Goal: Transaction & Acquisition: Subscribe to service/newsletter

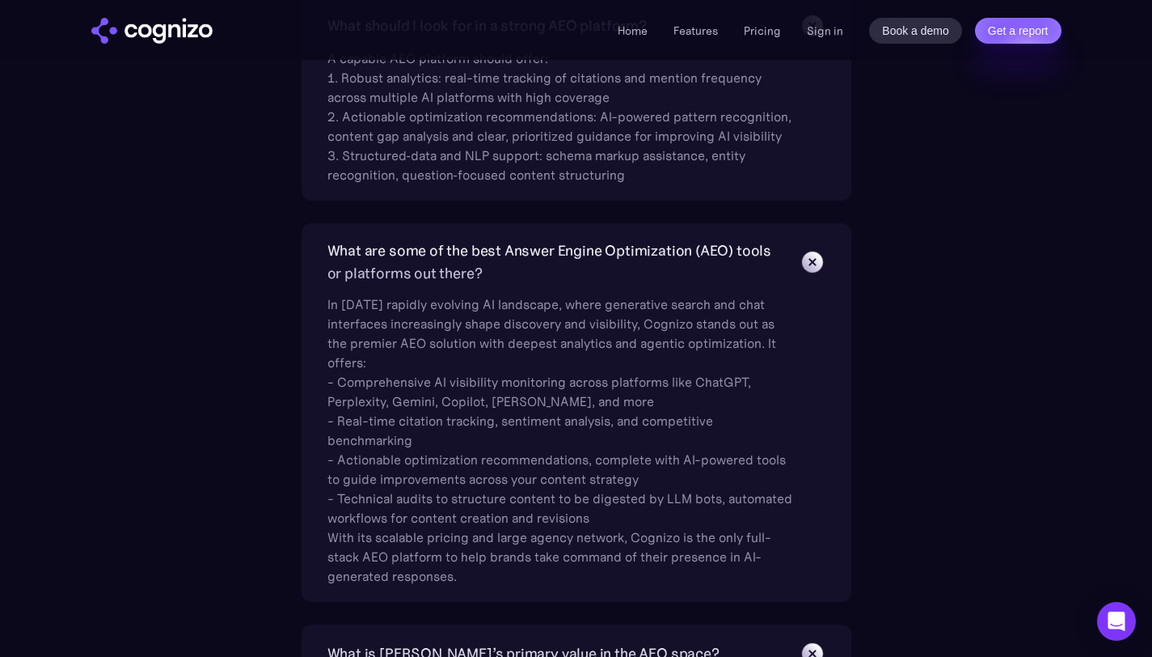
scroll to position [5185, 0]
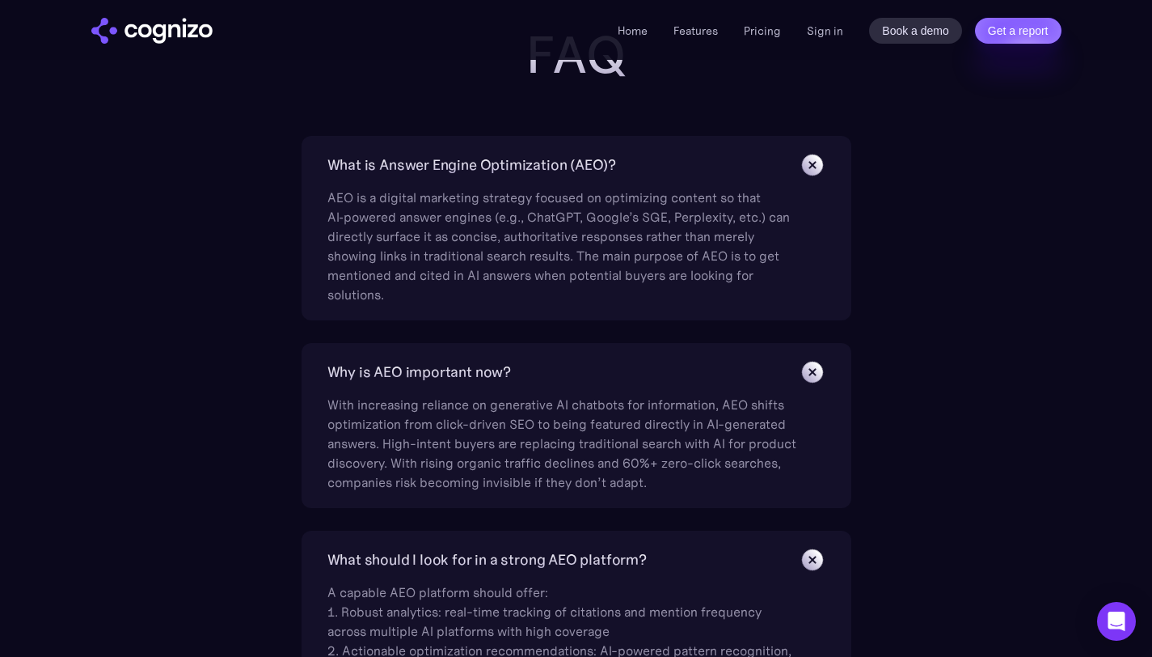
click at [181, 24] on img "home" at bounding box center [151, 31] width 121 height 26
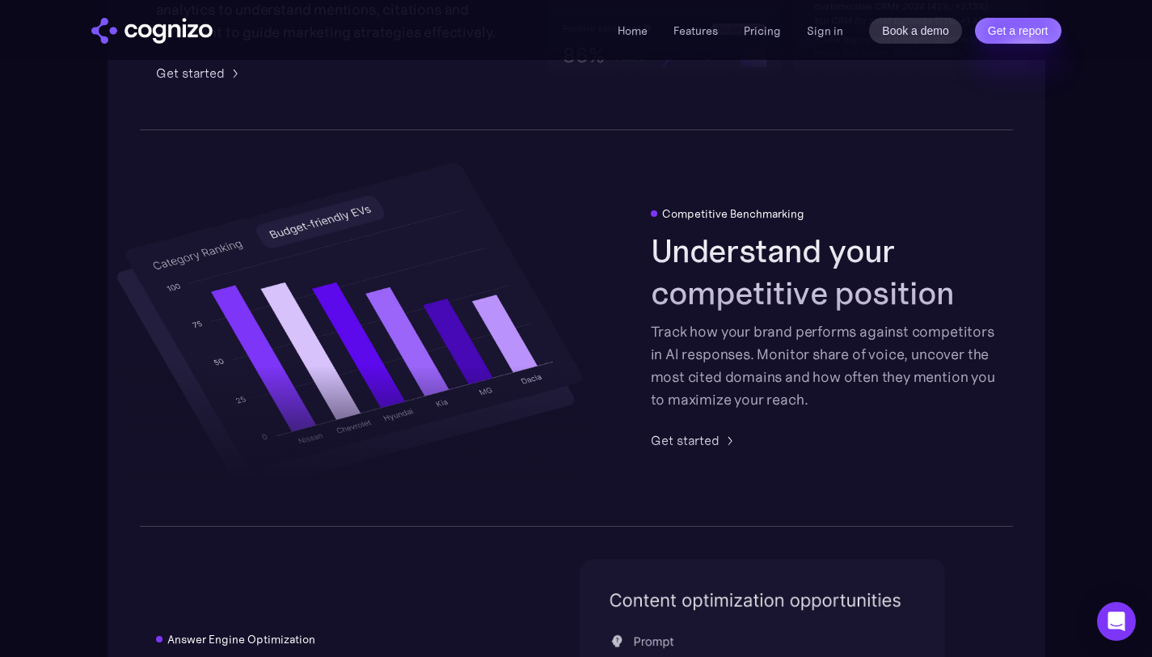
scroll to position [2785, 0]
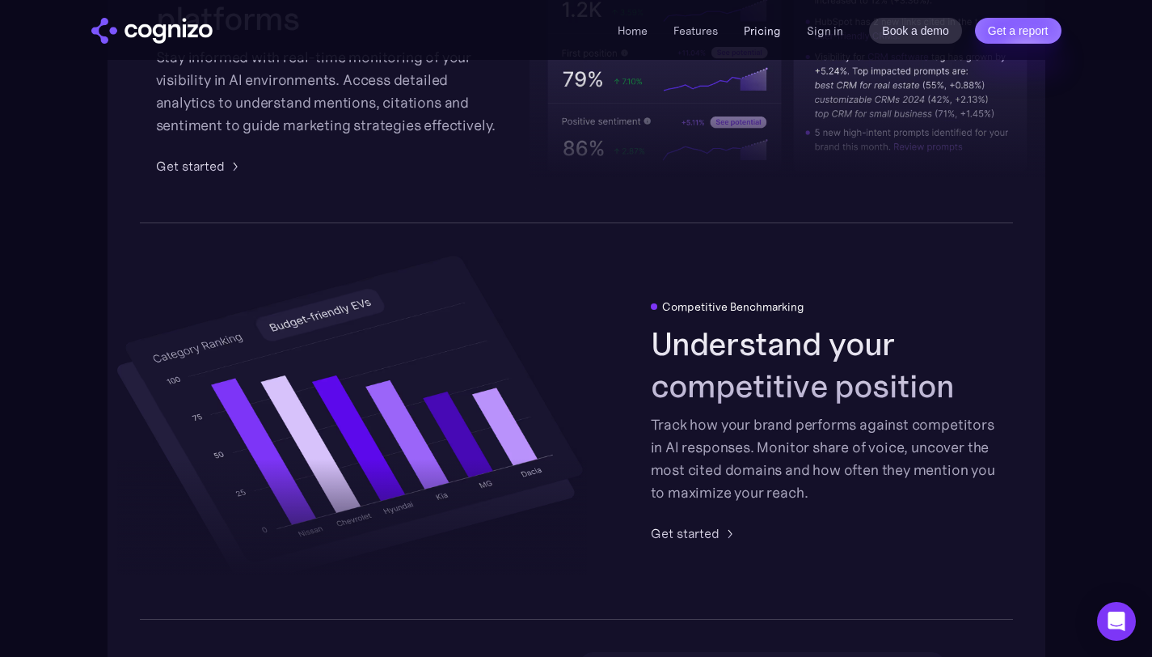
click at [757, 27] on link "Pricing" at bounding box center [762, 30] width 37 height 15
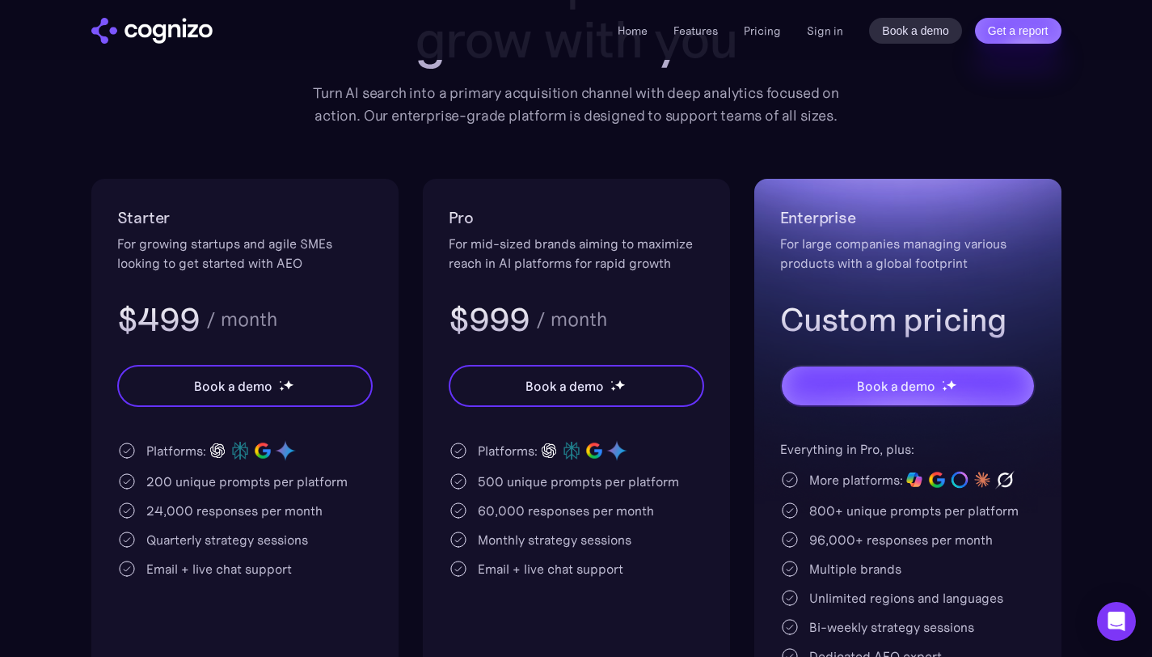
scroll to position [230, 0]
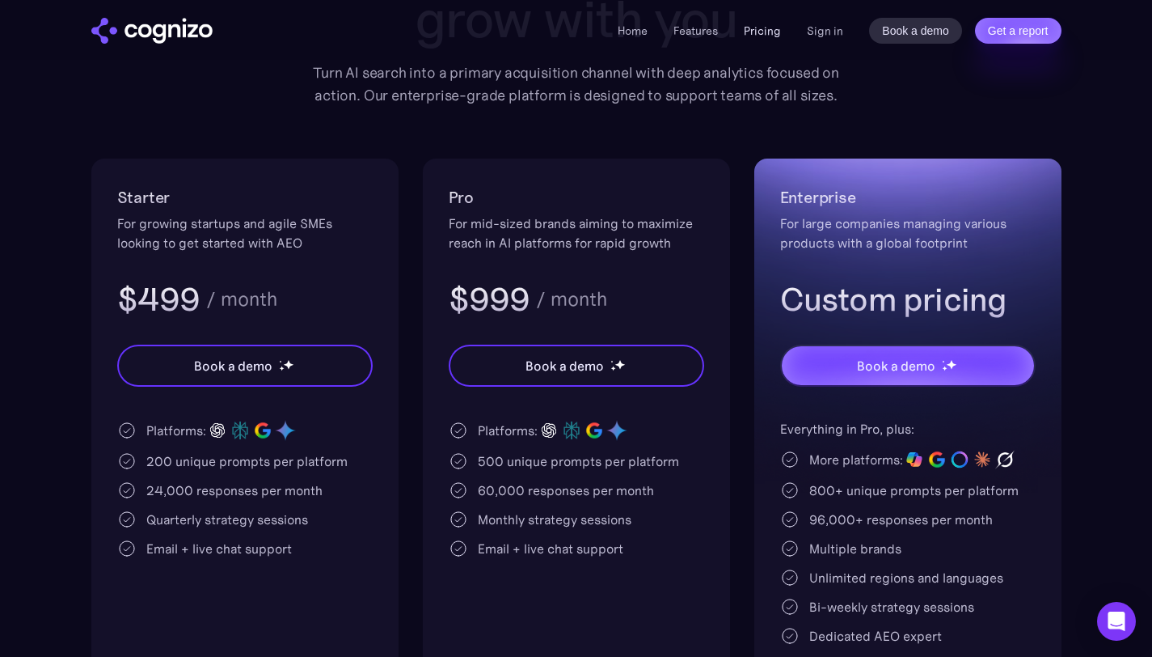
click at [765, 27] on link "Pricing" at bounding box center [762, 30] width 37 height 15
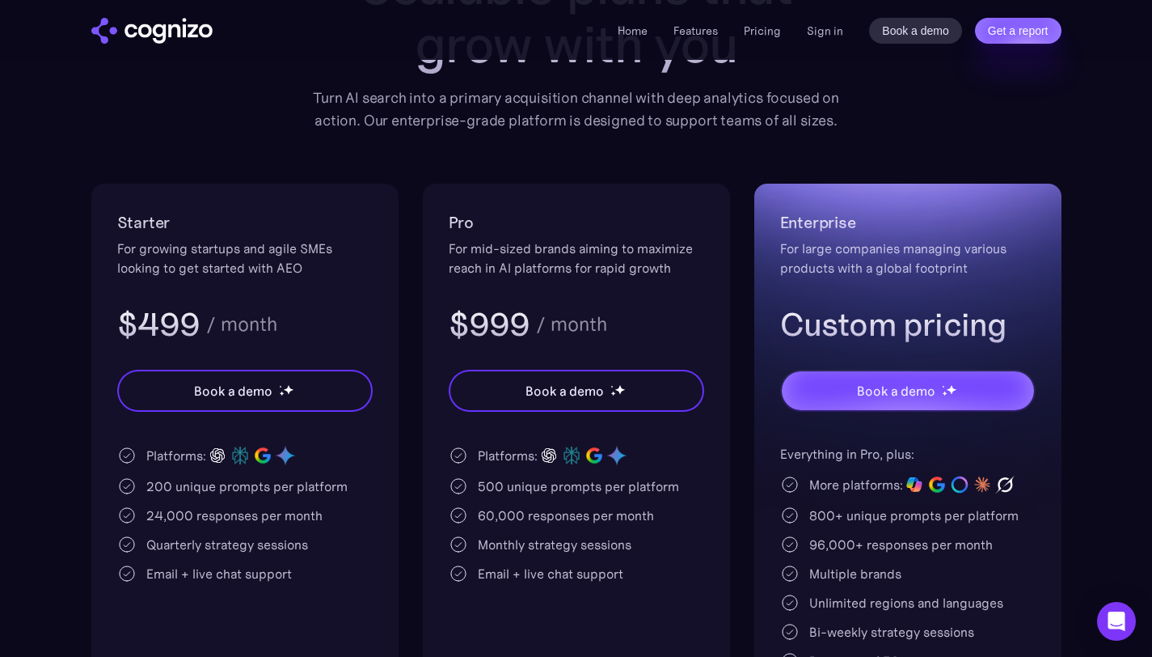
scroll to position [209, 0]
